Goal: Task Accomplishment & Management: Complete application form

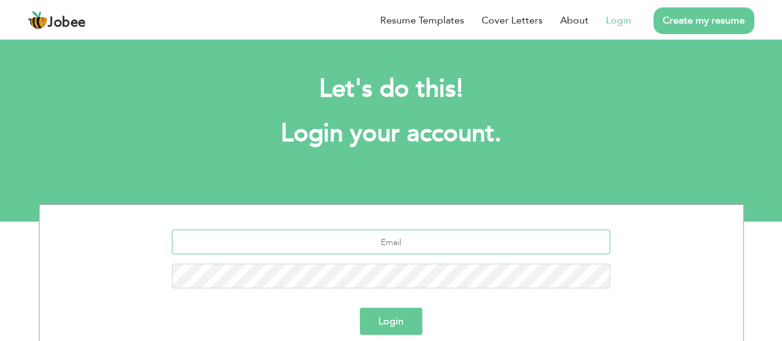
click at [394, 242] on input "text" at bounding box center [391, 241] width 438 height 25
type input "engr.noumankhaliq@gmail.com"
click at [360, 307] on button "Login" at bounding box center [391, 320] width 62 height 27
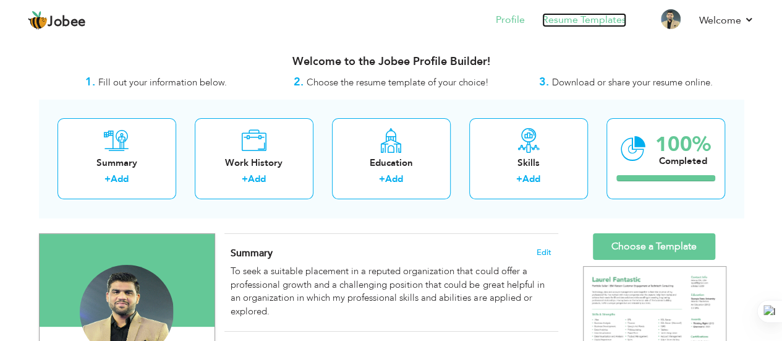
click at [564, 15] on link "Resume Templates" at bounding box center [584, 20] width 84 height 14
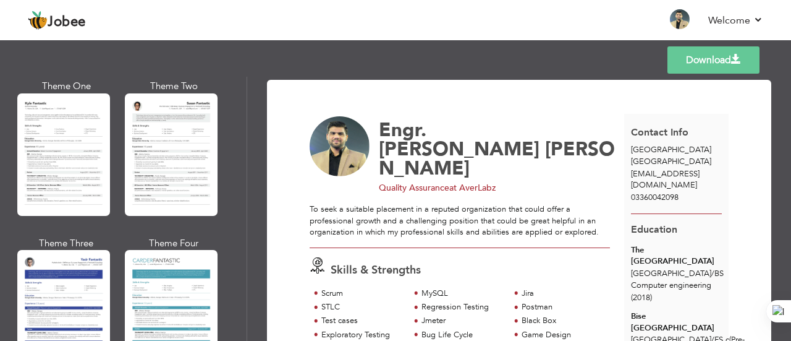
scroll to position [2256, 0]
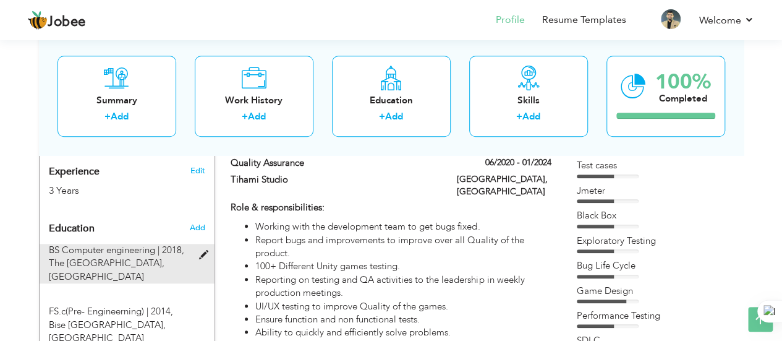
scroll to position [509, 0]
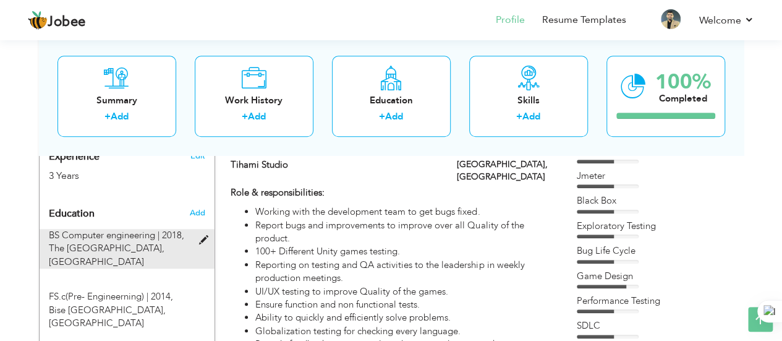
click at [203, 235] on span at bounding box center [205, 239] width 15 height 9
type input "BS Computer engineering"
type input "2018"
type input "The [GEOGRAPHIC_DATA]"
radio input "true"
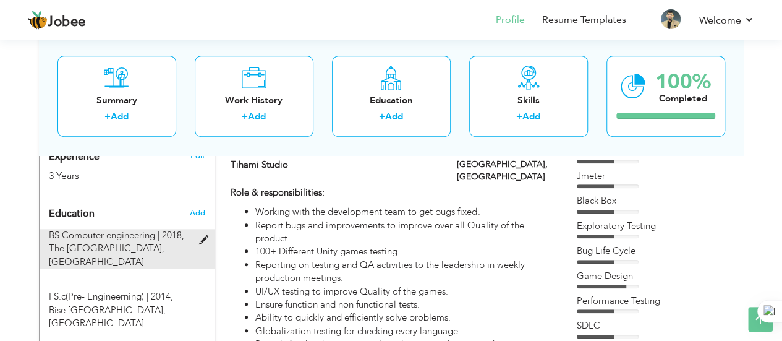
type input "[GEOGRAPHIC_DATA]"
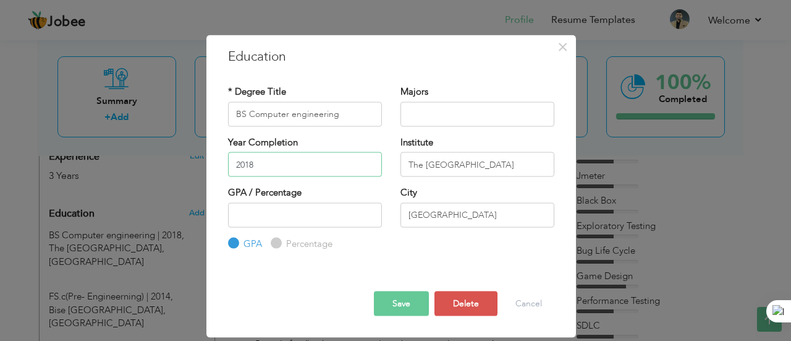
drag, startPoint x: 269, startPoint y: 167, endPoint x: 2, endPoint y: 113, distance: 272.3
click at [2, 113] on div "× Education * Degree Title BS Computer engineering Majors 2018 GPA" at bounding box center [395, 170] width 791 height 341
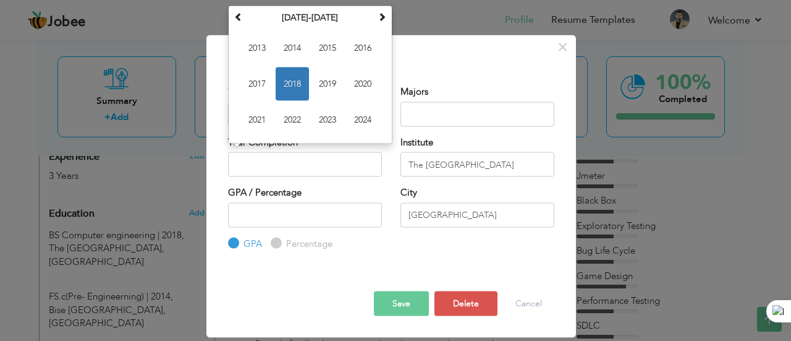
click at [411, 133] on div "Majors" at bounding box center [477, 110] width 172 height 50
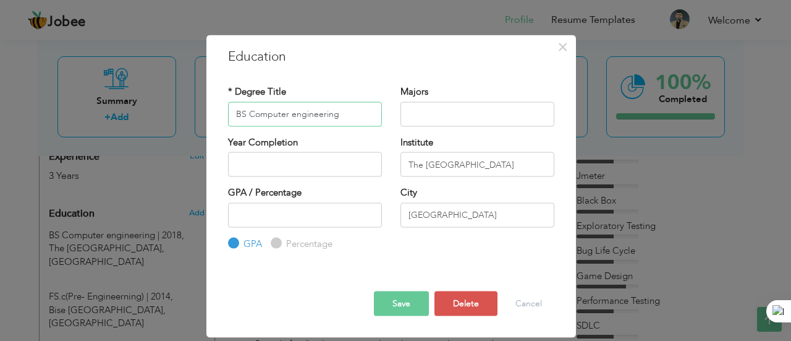
click at [347, 111] on input "BS Computer engineering" at bounding box center [305, 113] width 154 height 25
click at [398, 306] on button "Save" at bounding box center [401, 303] width 55 height 25
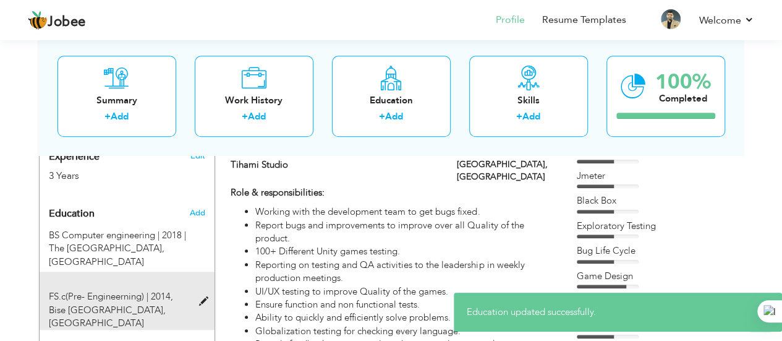
click at [206, 297] on span at bounding box center [205, 301] width 15 height 9
type input "FS.c(Pre- Engineerning)"
type input "2014"
type input "Bise Lahore"
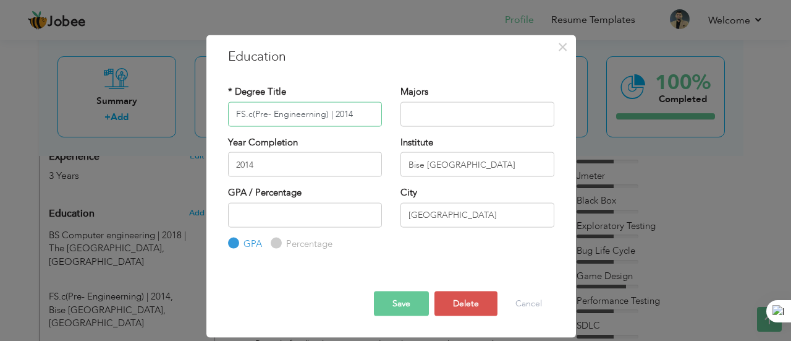
type input "FS.c(Pre- Engineerning) | 2014"
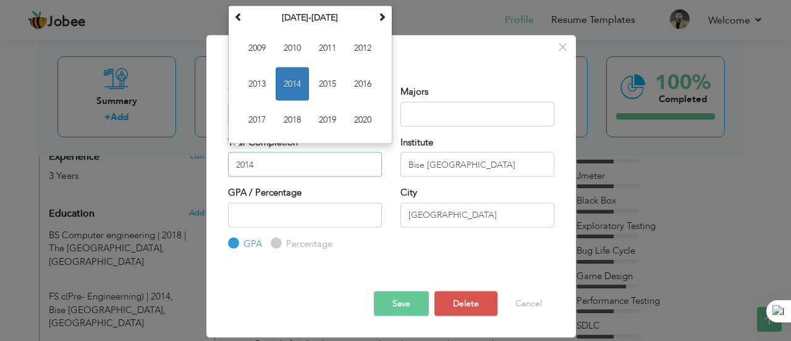
drag, startPoint x: 260, startPoint y: 162, endPoint x: 111, endPoint y: 176, distance: 148.9
click at [111, 176] on div "× Education * Degree Title FS.c(Pre- Engineerning) | 2014 Majors 1" at bounding box center [395, 170] width 791 height 341
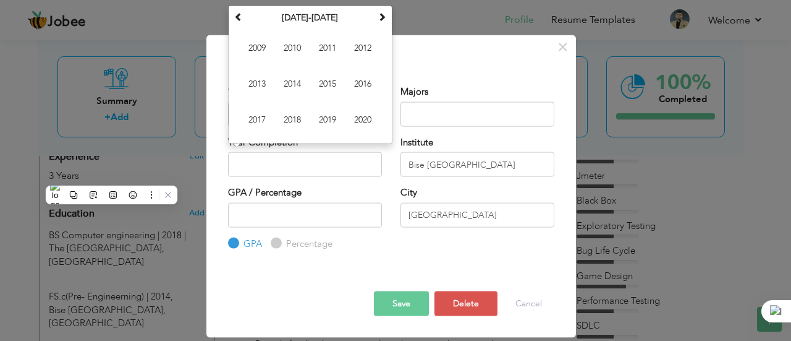
click at [381, 261] on div "Save Save and Continue Delete Cancel" at bounding box center [391, 292] width 345 height 65
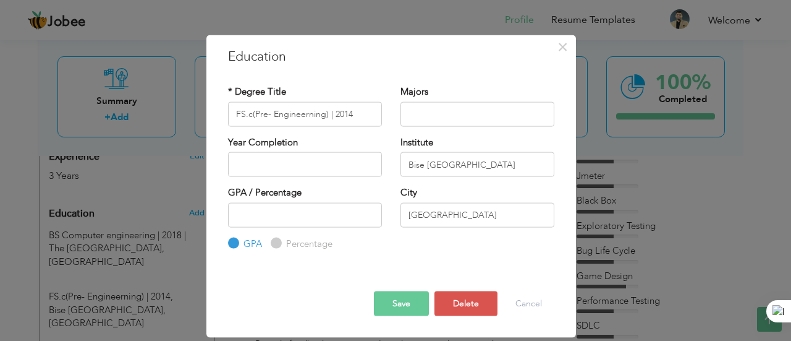
click at [396, 305] on button "Save" at bounding box center [401, 303] width 55 height 25
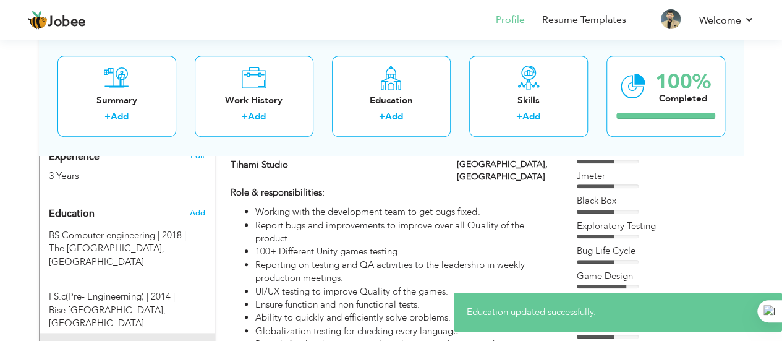
type input "Matric(Computer Science)"
type input "2011"
type input "The Trust School"
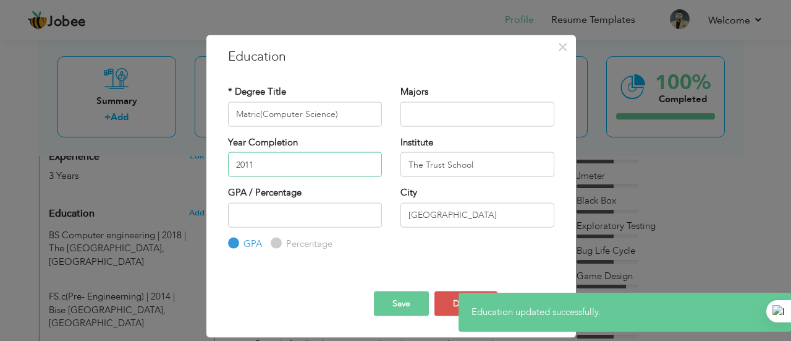
drag, startPoint x: 263, startPoint y: 159, endPoint x: 142, endPoint y: 166, distance: 120.7
click at [142, 166] on div "× Education * Degree Title Matric(Computer Science) Majors 2011" at bounding box center [395, 170] width 791 height 341
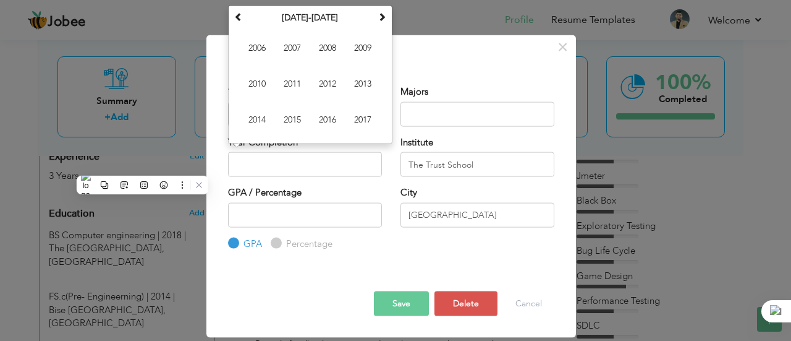
click at [390, 178] on div "Year Completion January 2011 Su Mo Tu We Th Fr Sa 26 27 28 29 30 31 1 2 3 4 5 6…" at bounding box center [305, 160] width 172 height 50
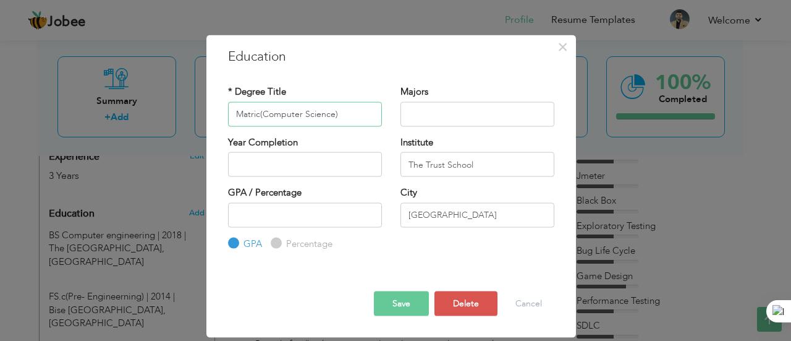
click at [364, 114] on input "Matric(Computer Science)" at bounding box center [305, 113] width 154 height 25
type input "Matric(Computer Science) | 2011"
click at [387, 307] on button "Save" at bounding box center [401, 303] width 55 height 25
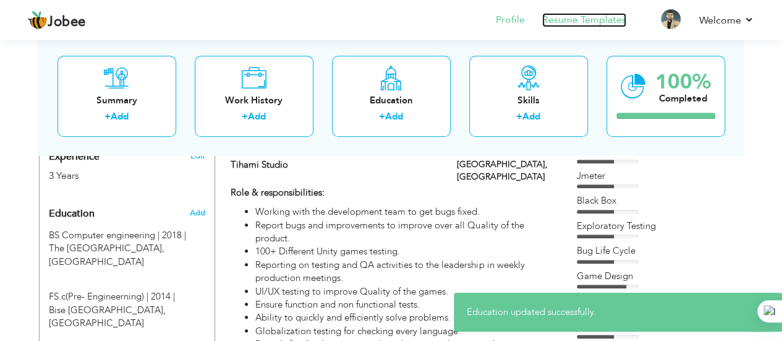
click at [576, 16] on link "Resume Templates" at bounding box center [584, 20] width 84 height 14
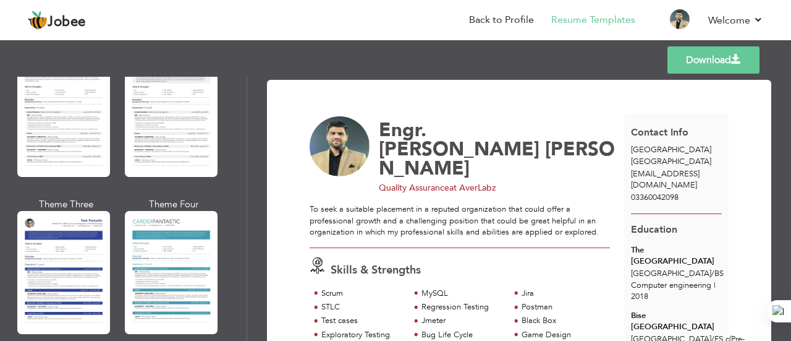
scroll to position [2134, 0]
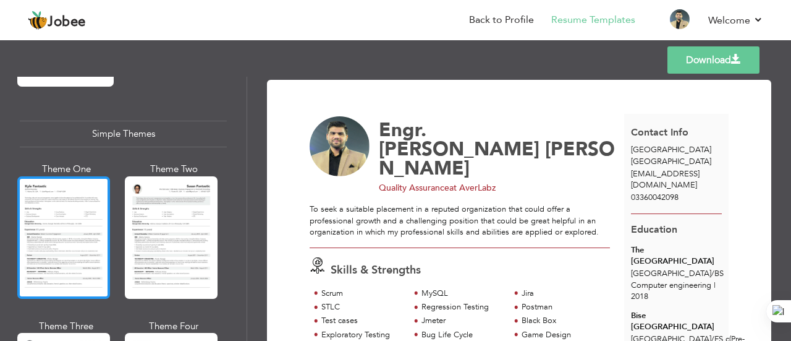
click at [57, 191] on div at bounding box center [63, 237] width 93 height 122
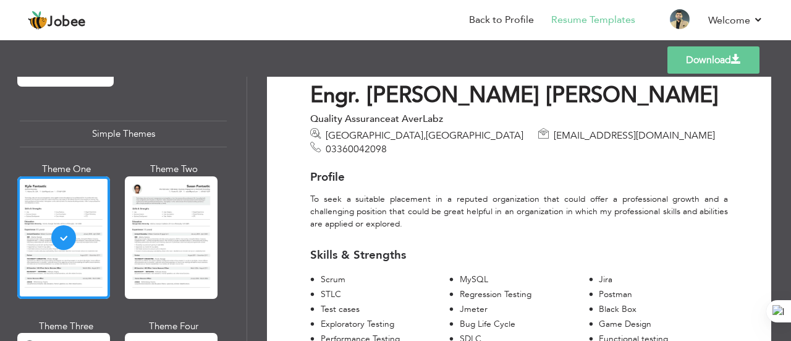
scroll to position [44, 0]
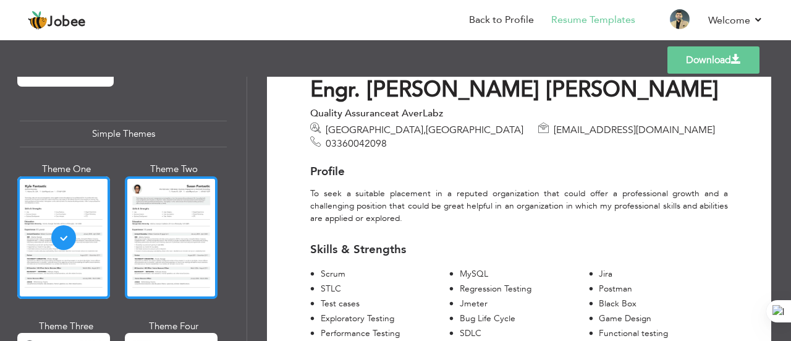
click at [164, 201] on div at bounding box center [171, 237] width 93 height 122
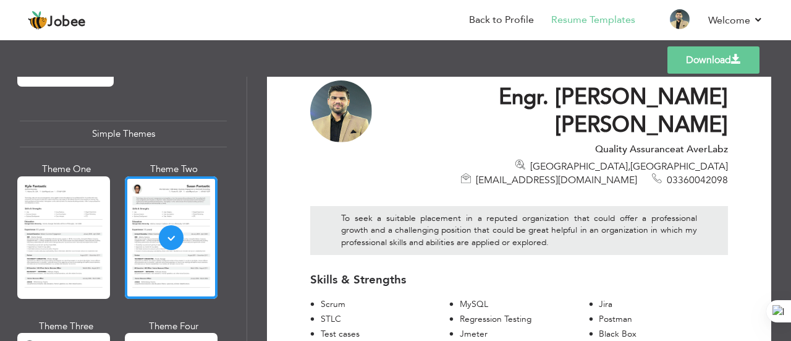
scroll to position [0, 0]
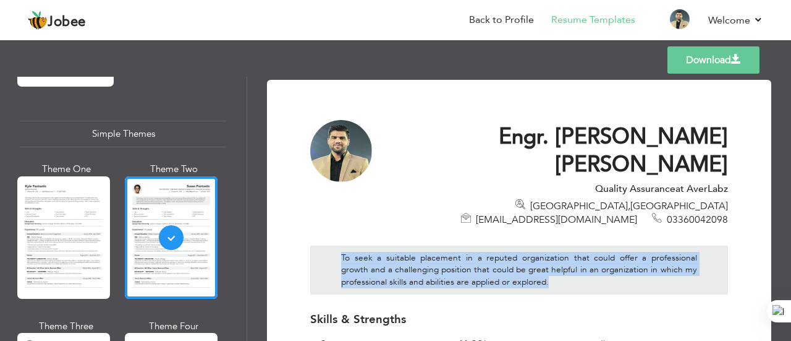
drag, startPoint x: 555, startPoint y: 256, endPoint x: 335, endPoint y: 219, distance: 223.1
click at [335, 245] on div "To seek a suitable placement in a reputed organization that could offer a profe…" at bounding box center [519, 269] width 418 height 49
copy div "To seek a suitable placement in a reputed organization that could offer a profe…"
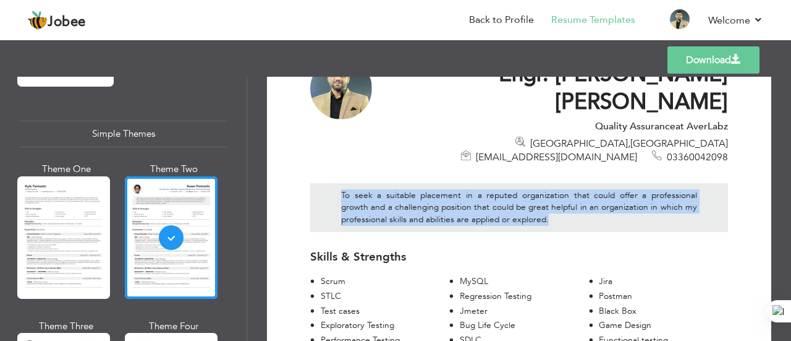
scroll to position [63, 0]
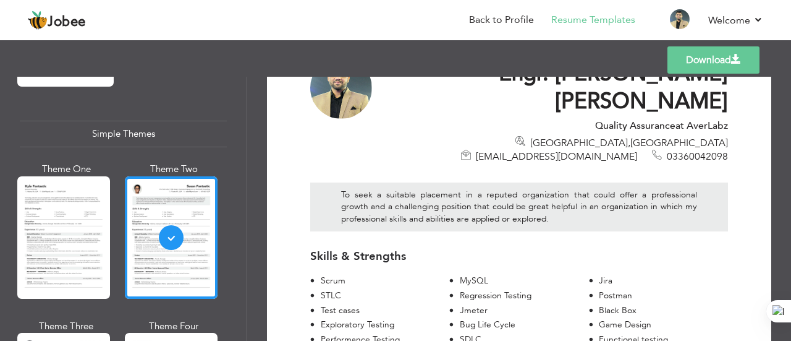
click at [474, 205] on div "To seek a suitable placement in a reputed organization that could offer a profe…" at bounding box center [519, 204] width 436 height 80
click at [512, 20] on link "Back to Profile" at bounding box center [501, 20] width 65 height 14
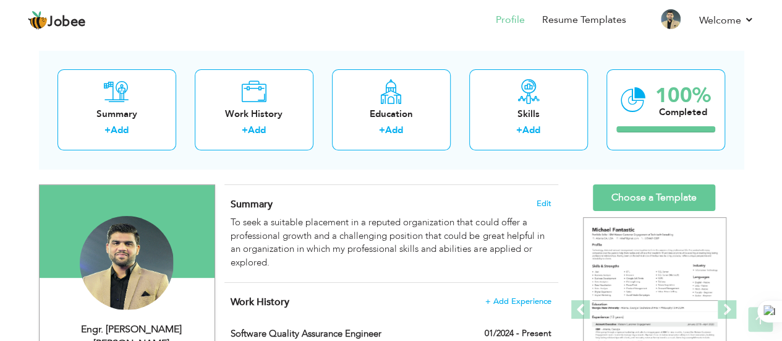
scroll to position [48, 0]
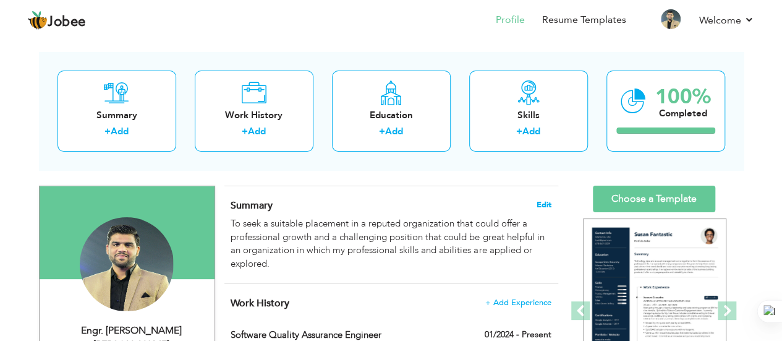
click at [547, 200] on span "Edit" at bounding box center [543, 204] width 15 height 9
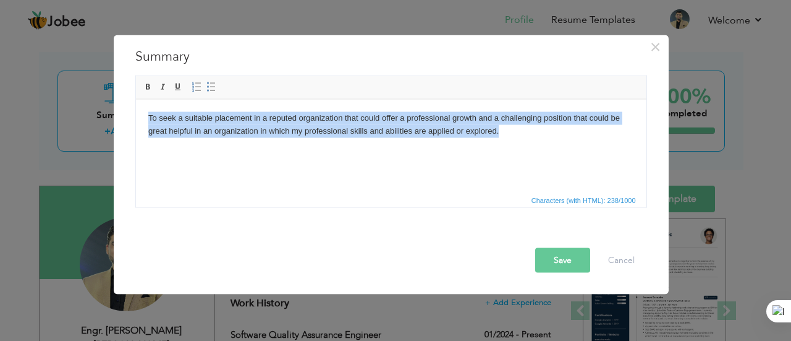
drag, startPoint x: 507, startPoint y: 138, endPoint x: 255, endPoint y: 217, distance: 264.9
click at [135, 119] on html "To seek a suitable placement in a reputed organization that could offer a profe…" at bounding box center [390, 124] width 510 height 51
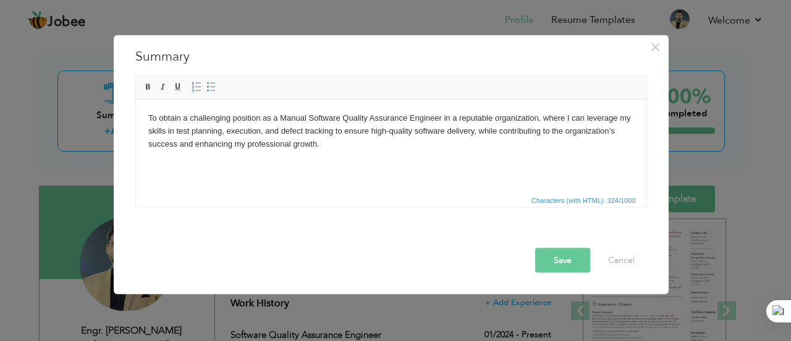
click at [559, 252] on button "Save" at bounding box center [562, 259] width 55 height 25
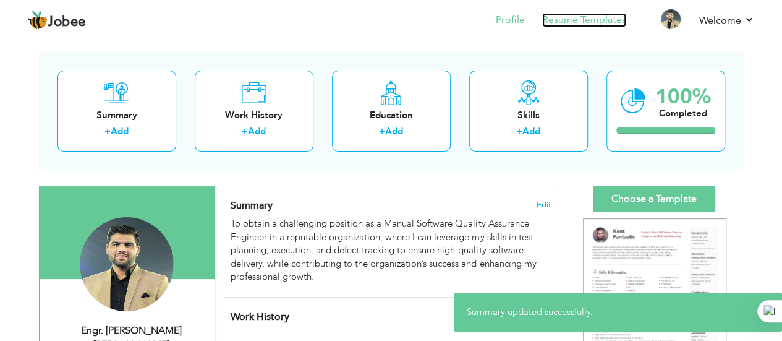
click at [561, 23] on link "Resume Templates" at bounding box center [584, 20] width 84 height 14
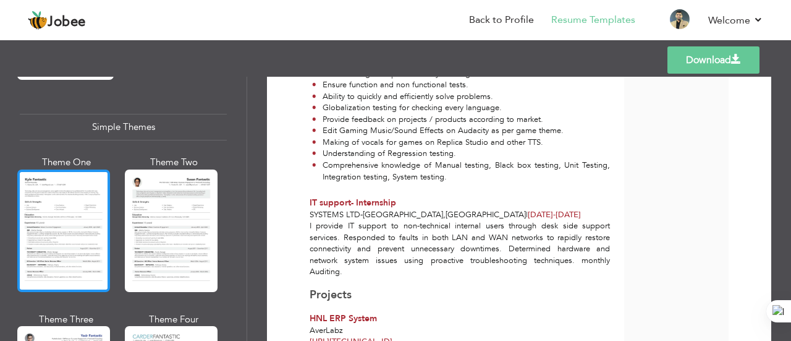
scroll to position [2141, 0]
click at [66, 179] on div at bounding box center [63, 230] width 93 height 122
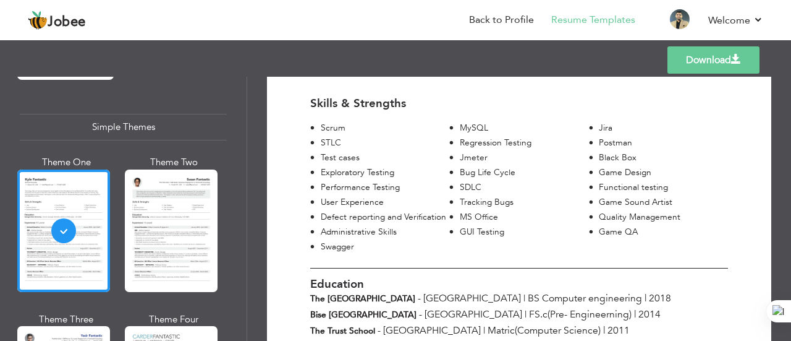
scroll to position [203, 0]
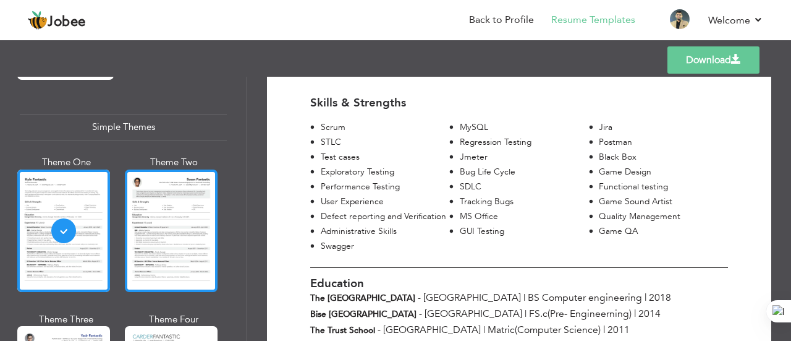
click at [138, 200] on div at bounding box center [171, 230] width 93 height 122
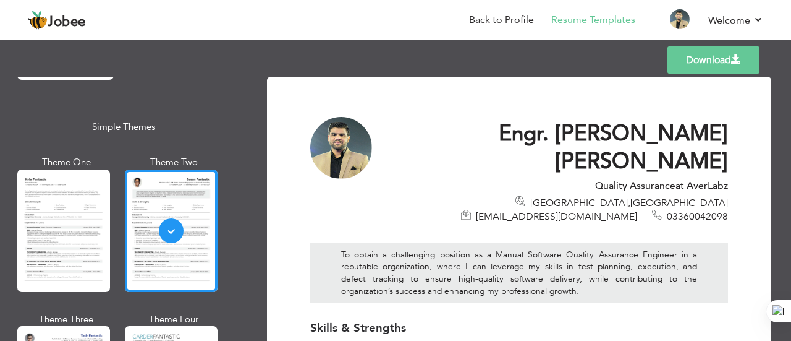
scroll to position [0, 0]
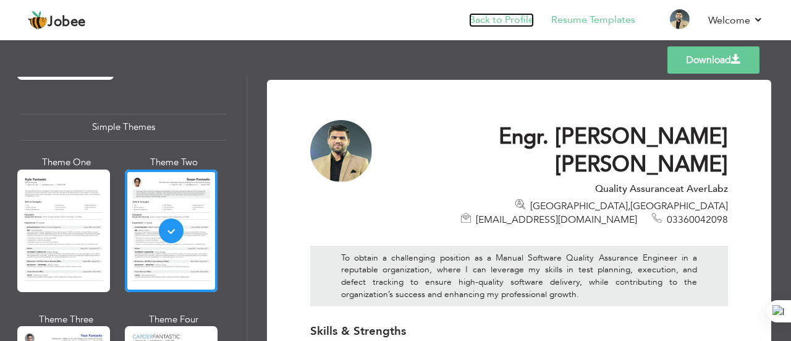
click at [512, 20] on link "Back to Profile" at bounding box center [501, 20] width 65 height 14
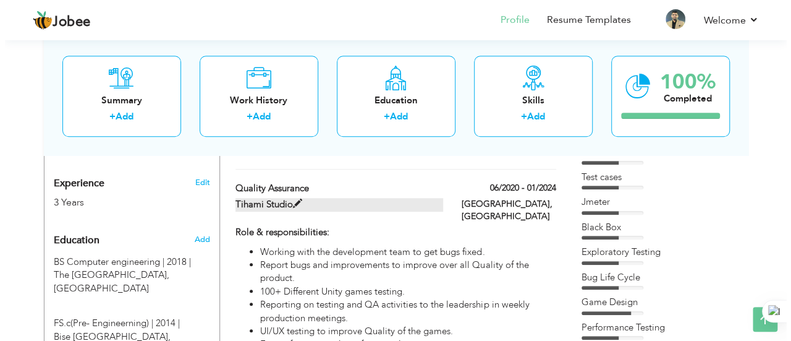
scroll to position [475, 0]
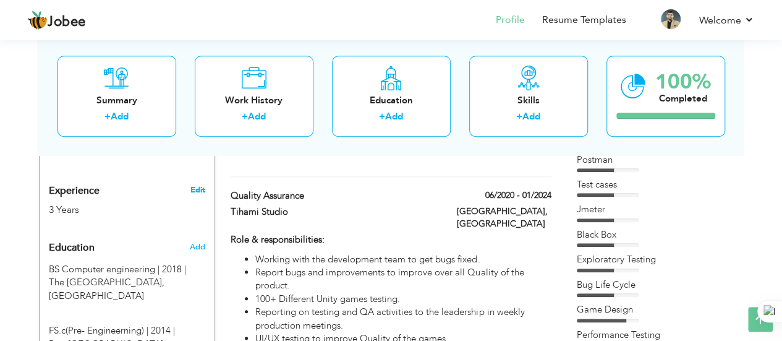
click at [198, 184] on link "Edit" at bounding box center [197, 189] width 15 height 11
type input "Engr. [PERSON_NAME]"
type input "[PERSON_NAME]"
type input "03360042098"
select select "number:166"
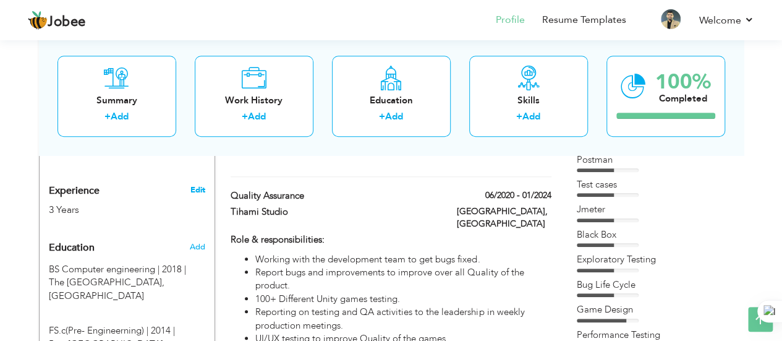
type input "[GEOGRAPHIC_DATA]"
select select "number:5"
type input "AverLabz"
type input "Quality Assurance"
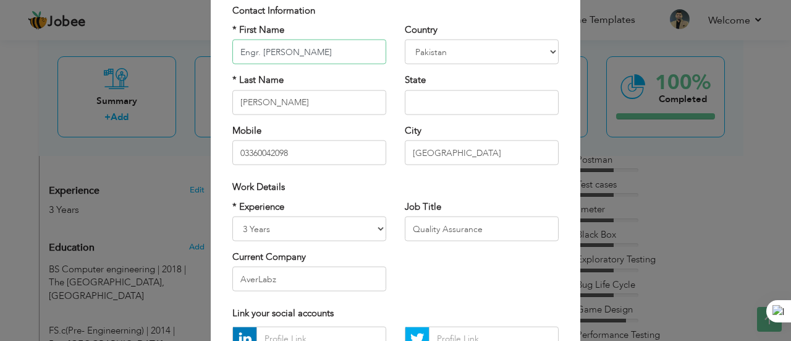
scroll to position [84, 0]
click at [376, 229] on select "Entry Level Less than 1 Year 1 Year 2 Years 3 Years 4 Years 5 Years 6 Years 7 Y…" at bounding box center [309, 228] width 154 height 25
select select "number:6"
click at [232, 216] on select "Entry Level Less than 1 Year 1 Year 2 Years 3 Years 4 Years 5 Years 6 Years 7 Y…" at bounding box center [309, 228] width 154 height 25
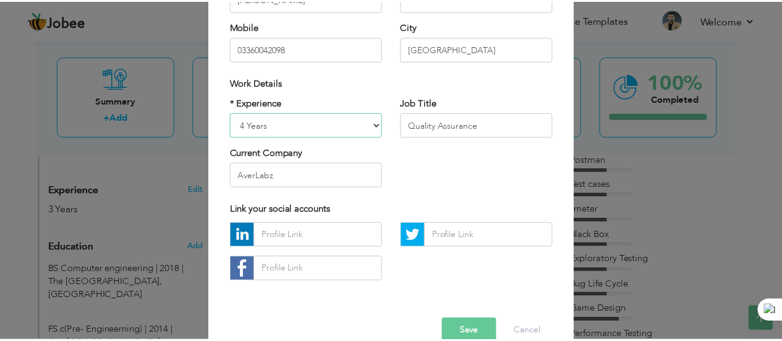
scroll to position [188, 0]
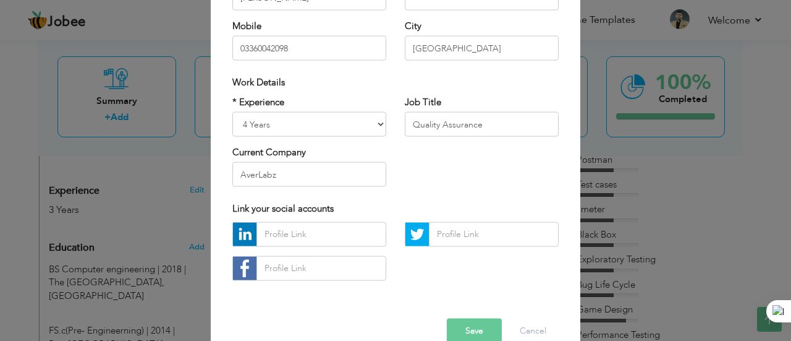
click at [482, 331] on button "Save" at bounding box center [474, 330] width 55 height 25
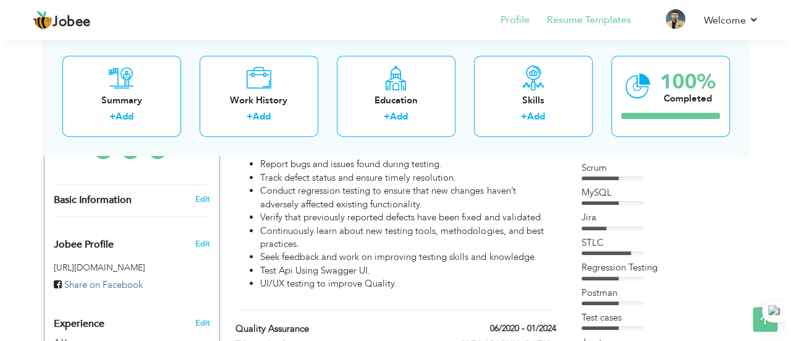
scroll to position [441, 0]
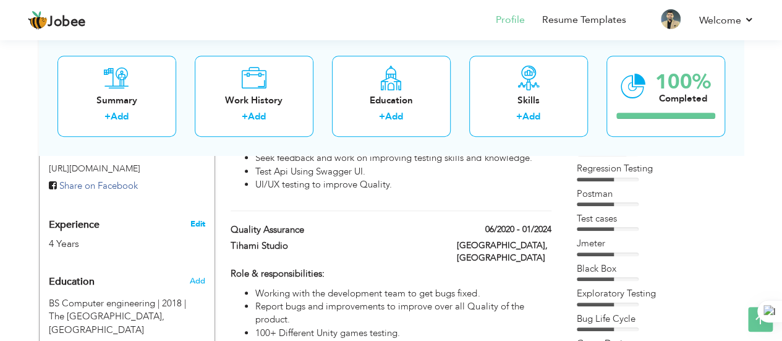
click at [199, 218] on link "Edit" at bounding box center [197, 223] width 15 height 11
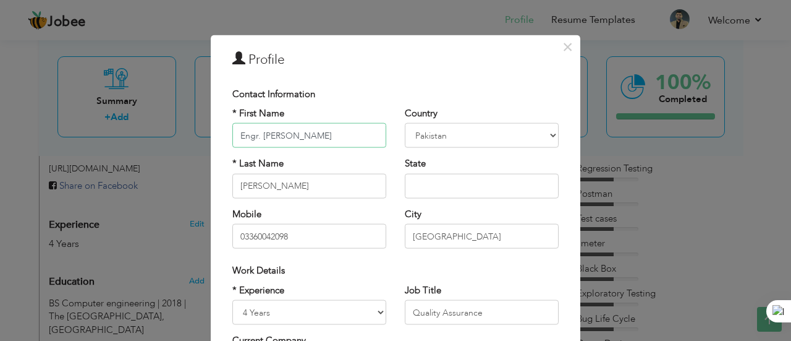
scroll to position [119, 0]
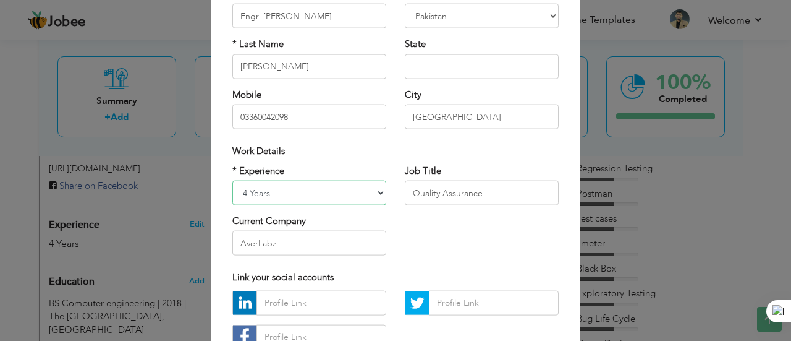
click at [371, 193] on select "Entry Level Less than 1 Year 1 Year 2 Years 3 Years 4 Years 5 Years 6 Years 7 Y…" at bounding box center [309, 192] width 154 height 25
click at [372, 193] on select "Entry Level Less than 1 Year 1 Year 2 Years 3 Years 4 Years 5 Years 6 Years 7 Y…" at bounding box center [309, 192] width 154 height 25
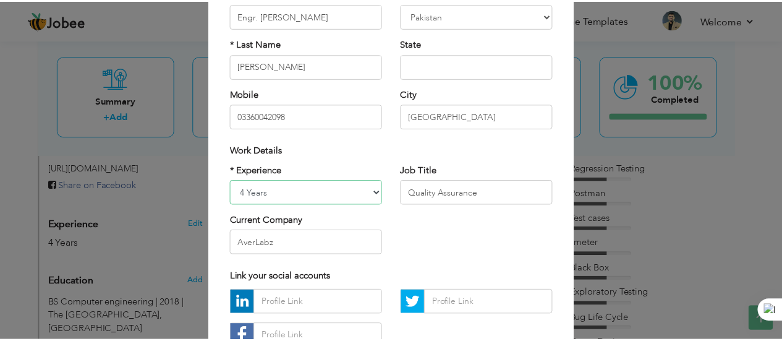
scroll to position [0, 0]
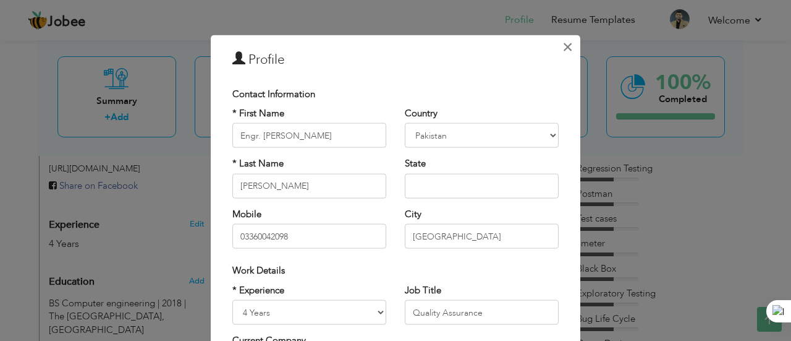
click at [565, 43] on span "×" at bounding box center [567, 46] width 11 height 22
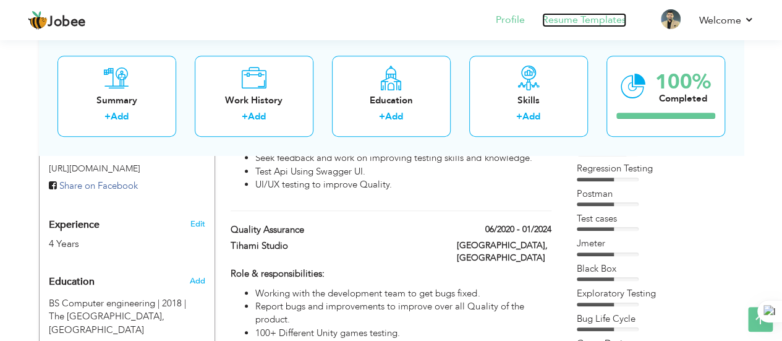
click at [567, 24] on link "Resume Templates" at bounding box center [584, 20] width 84 height 14
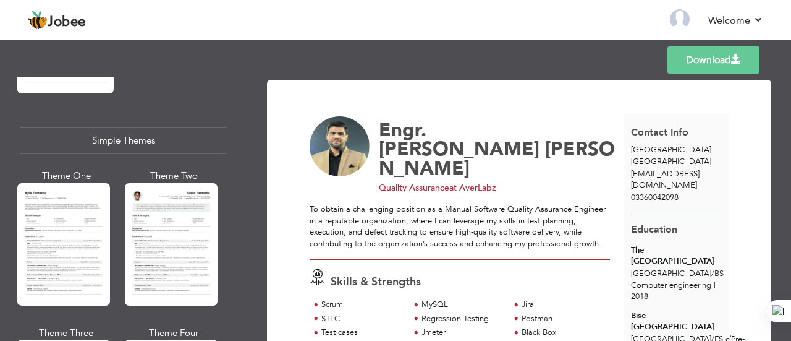
scroll to position [2127, 0]
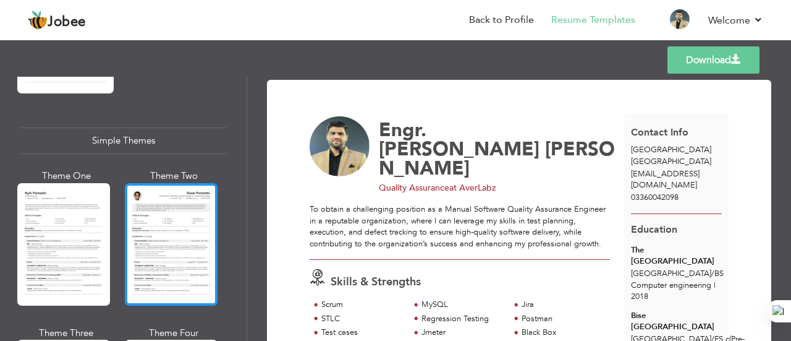
click at [166, 195] on div at bounding box center [171, 244] width 93 height 122
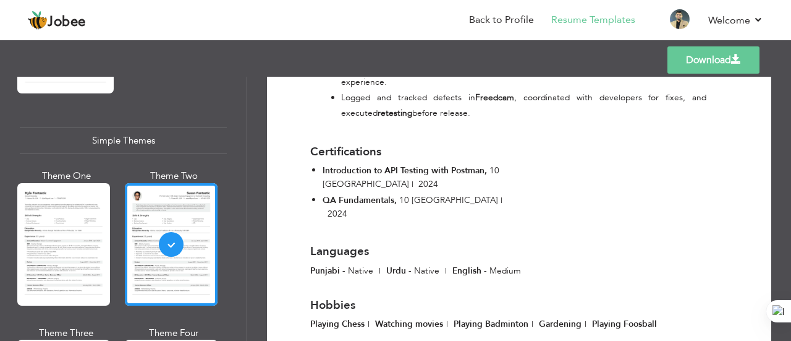
scroll to position [2339, 0]
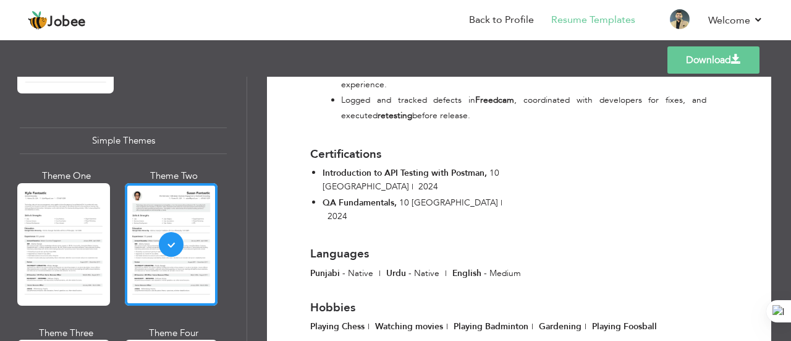
click at [716, 54] on link "Download" at bounding box center [713, 59] width 92 height 27
